Goal: Communication & Community: Answer question/provide support

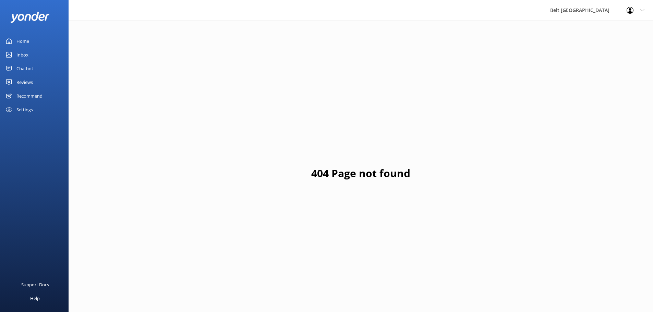
click at [35, 83] on link "Reviews" at bounding box center [34, 82] width 69 height 14
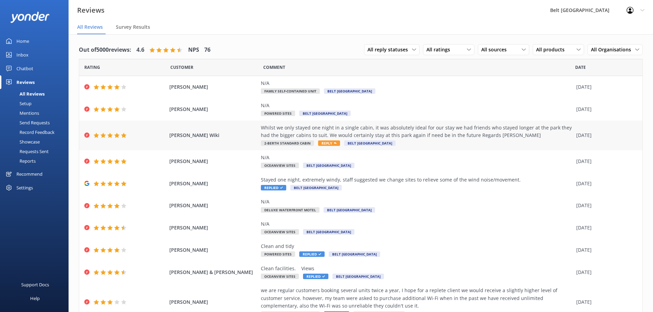
click at [426, 137] on div "Whilst we only stayed one night in a single cabin, it was absolutely ideal for …" at bounding box center [417, 131] width 312 height 15
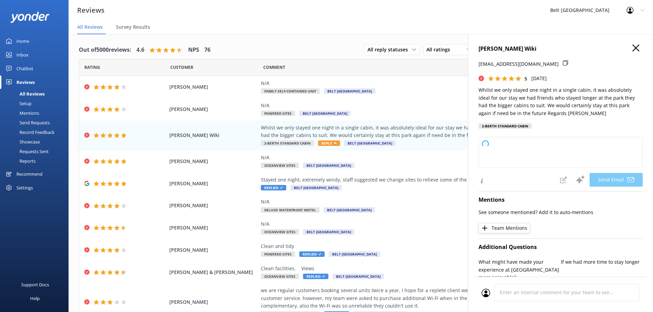
type textarea "Thank you so much for your kind review, [PERSON_NAME]! We're delighted to hear …"
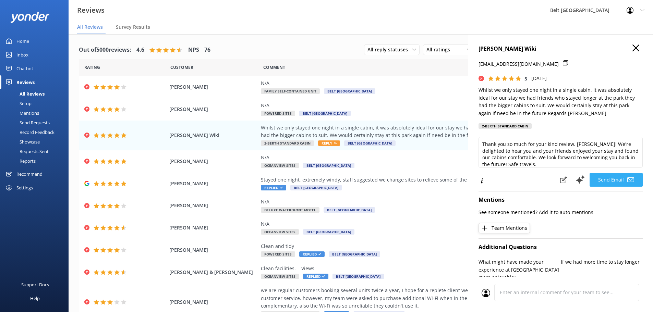
click at [601, 179] on button "Send Email" at bounding box center [615, 180] width 53 height 14
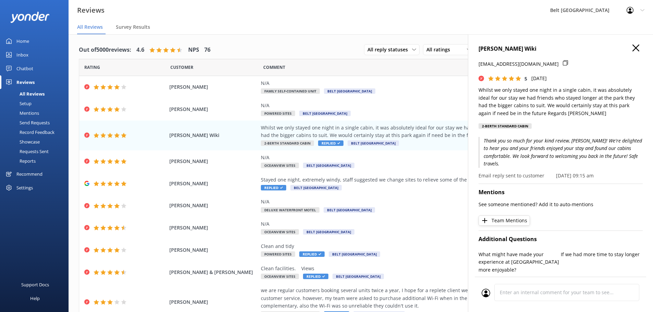
click at [632, 50] on icon "button" at bounding box center [635, 48] width 7 height 7
